Goal: Task Accomplishment & Management: Use online tool/utility

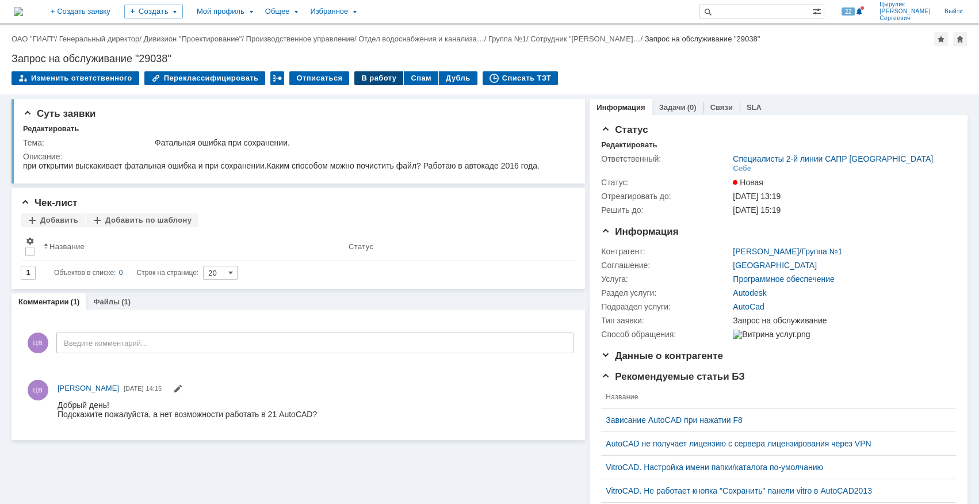
click at [365, 81] on div "В работу" at bounding box center [378, 78] width 49 height 14
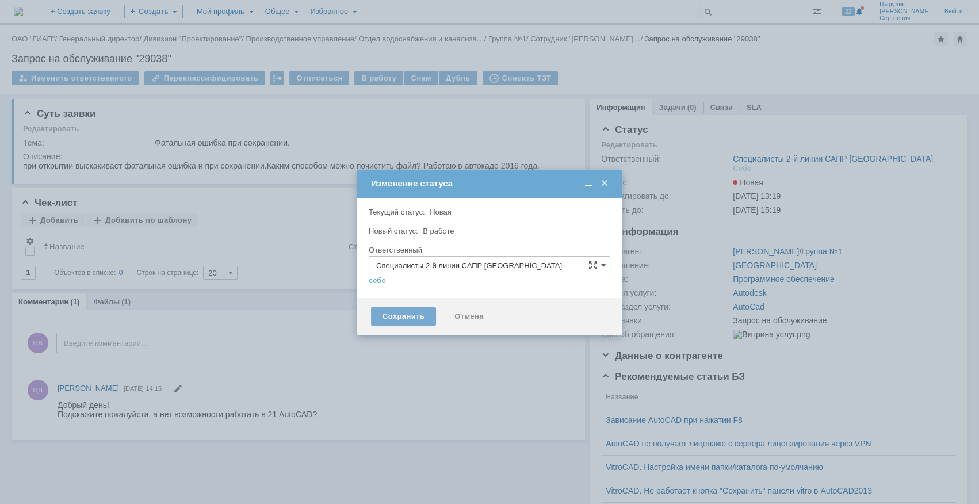
type input "Цырулик Владимир Сергеевич"
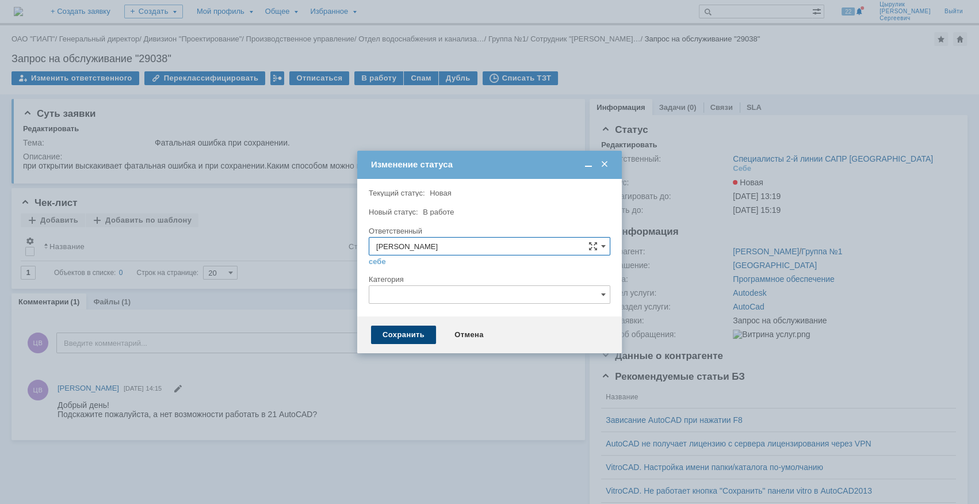
click at [399, 334] on div "Сохранить" at bounding box center [403, 335] width 65 height 18
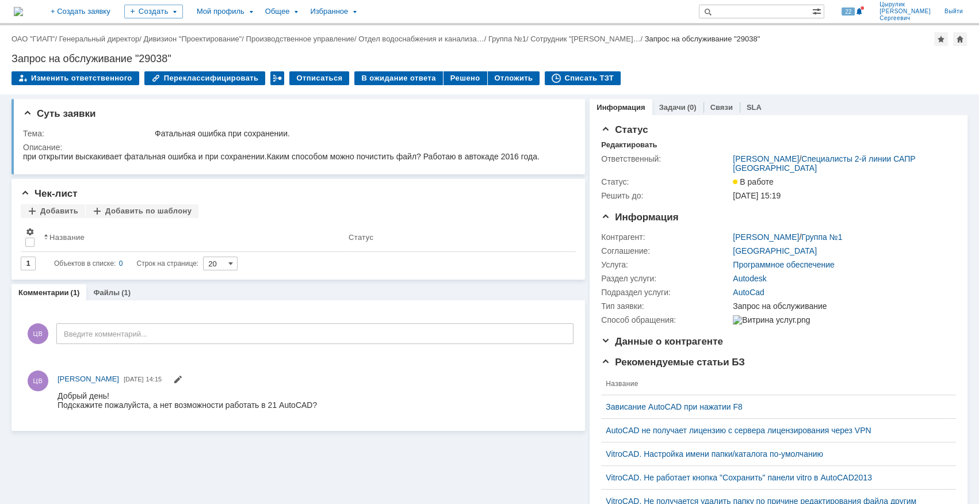
click at [444, 86] on td "Решено" at bounding box center [466, 78] width 44 height 15
click at [444, 81] on div "Решено" at bounding box center [466, 78] width 44 height 14
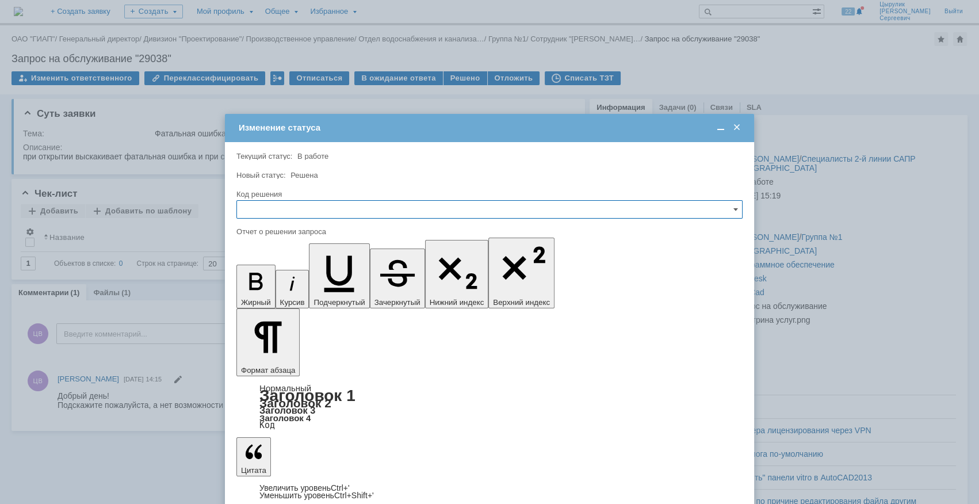
drag, startPoint x: 404, startPoint y: 202, endPoint x: 400, endPoint y: 208, distance: 7.0
click at [404, 202] on input "text" at bounding box center [489, 209] width 506 height 18
click at [306, 288] on span "Решено" at bounding box center [489, 286] width 491 height 9
type input "Решено"
